Goal: Task Accomplishment & Management: Manage account settings

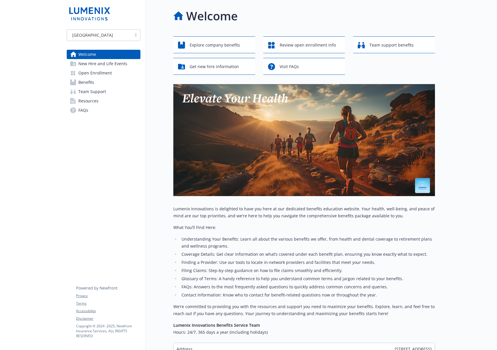
click at [105, 59] on span "New Hire and Life Events" at bounding box center [102, 63] width 49 height 9
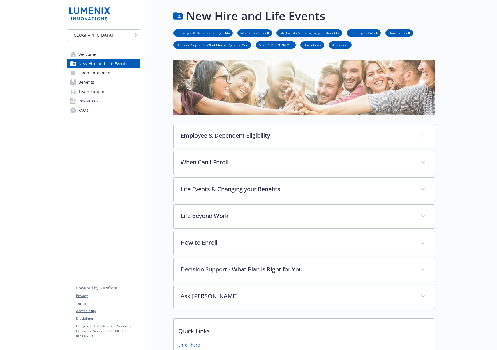
click at [98, 80] on link "Benefits" at bounding box center [104, 82] width 74 height 9
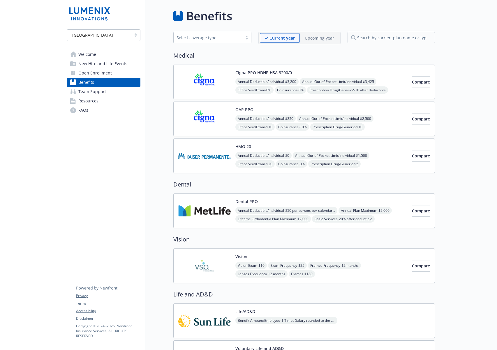
click at [96, 76] on span "Open Enrollment" at bounding box center [94, 72] width 33 height 9
